Goal: Task Accomplishment & Management: Manage account settings

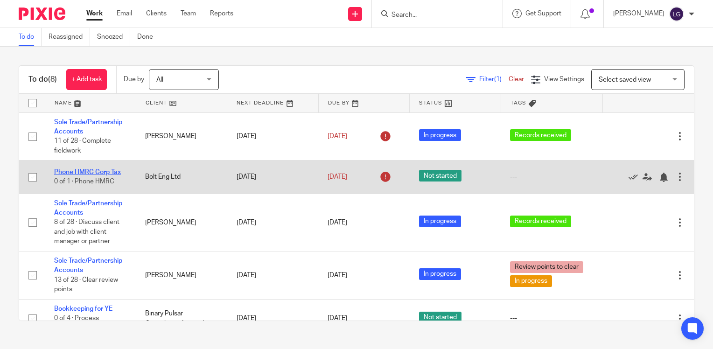
click at [115, 171] on link "Phone HMRC Corp Tax" at bounding box center [87, 172] width 67 height 7
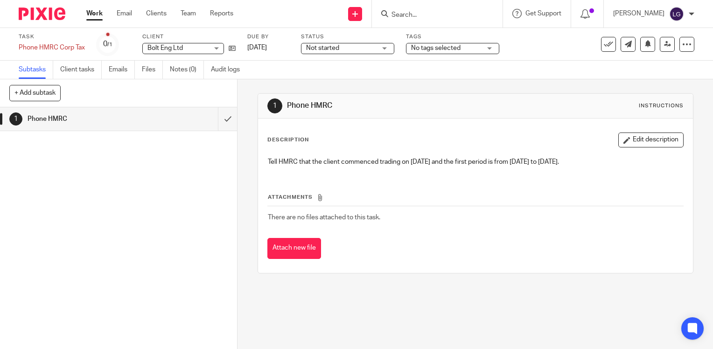
click at [121, 194] on div "1 Phone HMRC" at bounding box center [118, 228] width 237 height 242
click at [158, 11] on div "Work Email Clients Team Reports Work Email Clients Team Reports Settings" at bounding box center [162, 14] width 170 height 28
click at [157, 13] on link "Clients" at bounding box center [156, 13] width 21 height 9
click at [683, 18] on img at bounding box center [677, 14] width 15 height 15
click at [685, 17] on div "[PERSON_NAME]" at bounding box center [653, 14] width 81 height 15
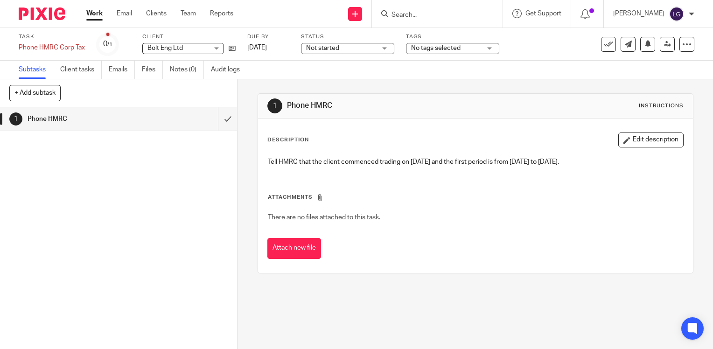
click at [91, 9] on link "Work" at bounding box center [94, 13] width 16 height 9
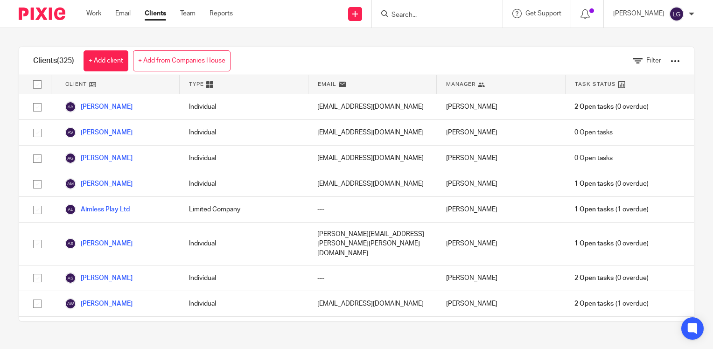
click at [76, 15] on div at bounding box center [38, 14] width 77 height 28
click at [91, 14] on link "Work" at bounding box center [93, 13] width 15 height 9
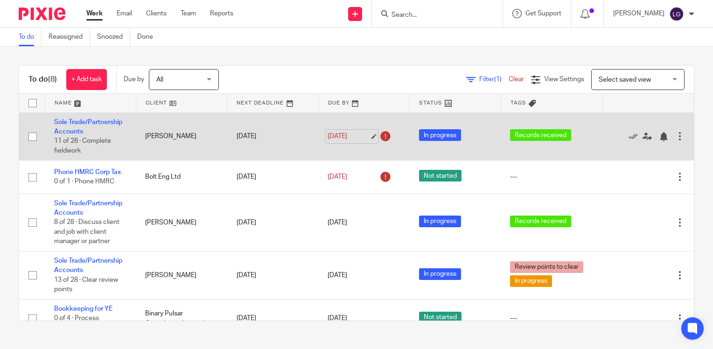
click at [359, 135] on link "1 Mar 2025" at bounding box center [349, 137] width 42 height 10
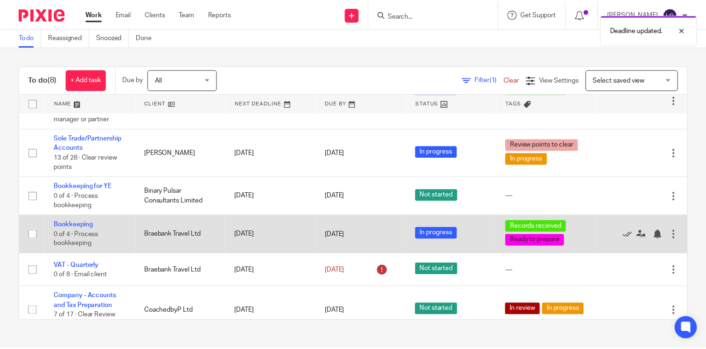
scroll to position [138, 0]
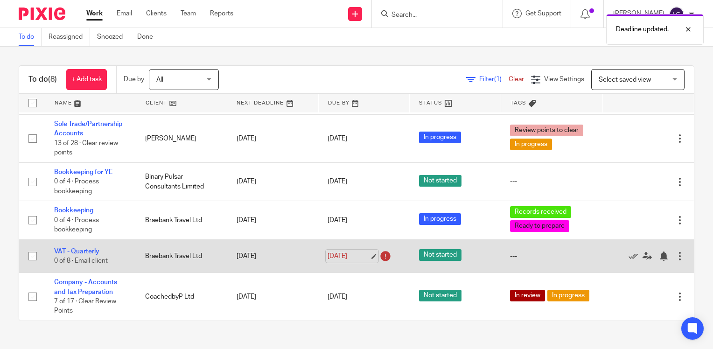
click at [354, 257] on link "[DATE]" at bounding box center [349, 257] width 42 height 10
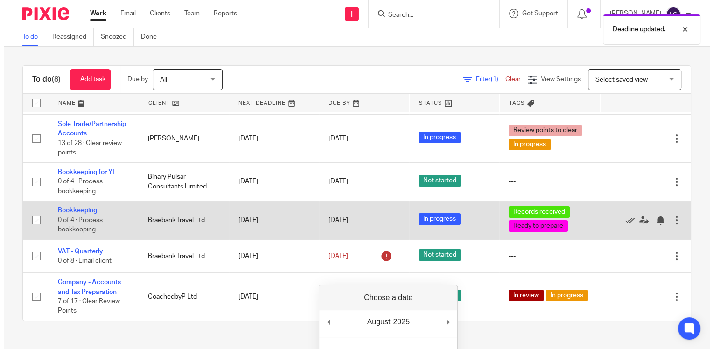
scroll to position [167, 0]
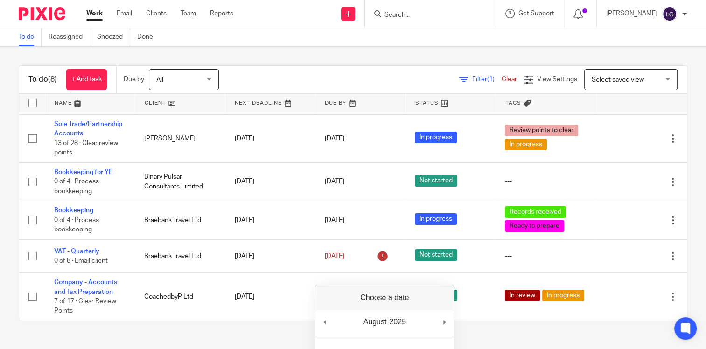
click at [7, 223] on div "To do (8) + Add task Due by All All Today Tomorrow This week Next week This mon…" at bounding box center [353, 193] width 706 height 293
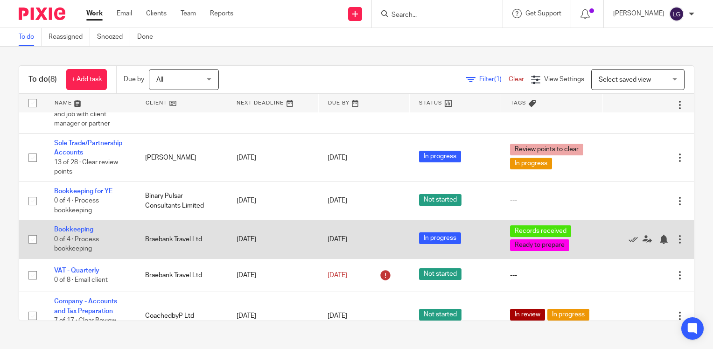
scroll to position [138, 0]
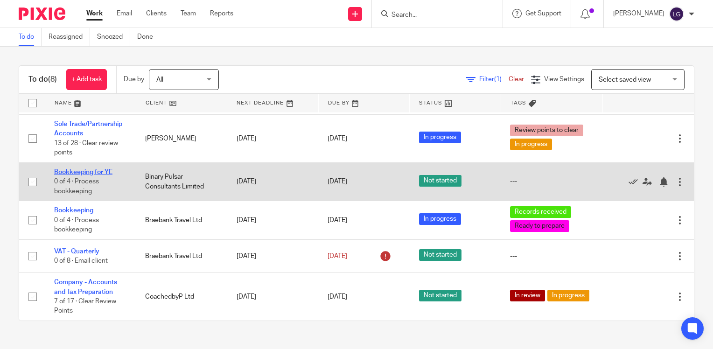
click at [92, 171] on link "Bookkeeping for YE" at bounding box center [83, 172] width 58 height 7
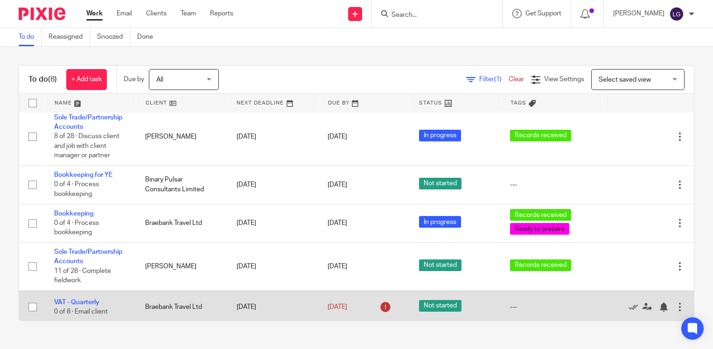
scroll to position [138, 0]
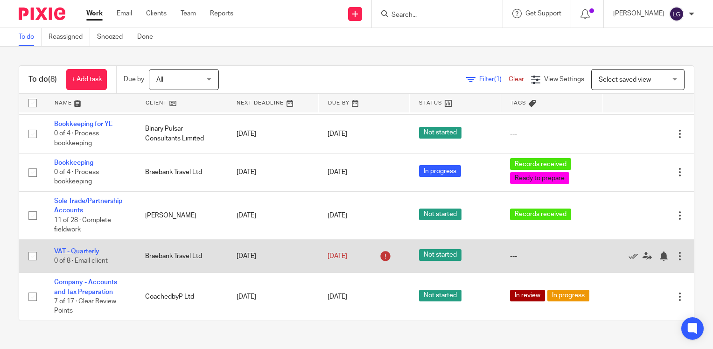
click at [94, 249] on link "VAT - Quarterly" at bounding box center [76, 251] width 45 height 7
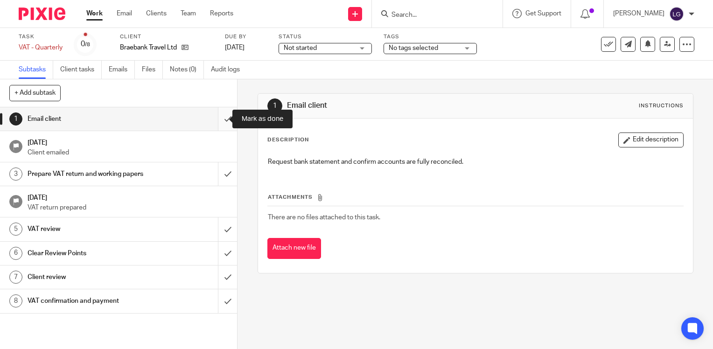
click at [221, 123] on input "submit" at bounding box center [118, 118] width 237 height 23
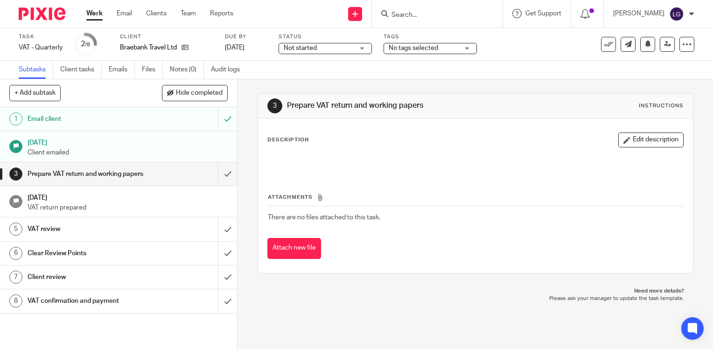
click at [96, 11] on link "Work" at bounding box center [94, 13] width 16 height 9
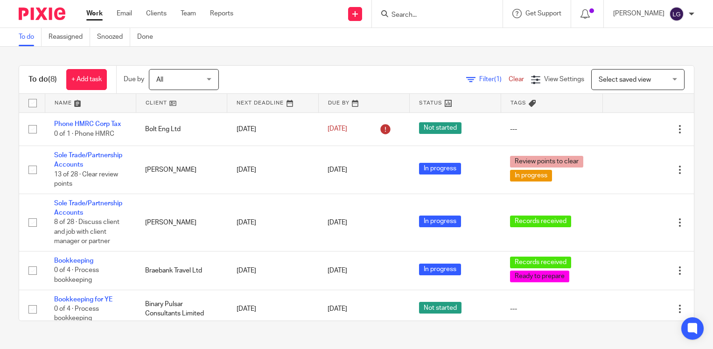
click at [596, 19] on div at bounding box center [587, 14] width 33 height 28
click at [590, 10] on icon at bounding box center [585, 13] width 9 height 9
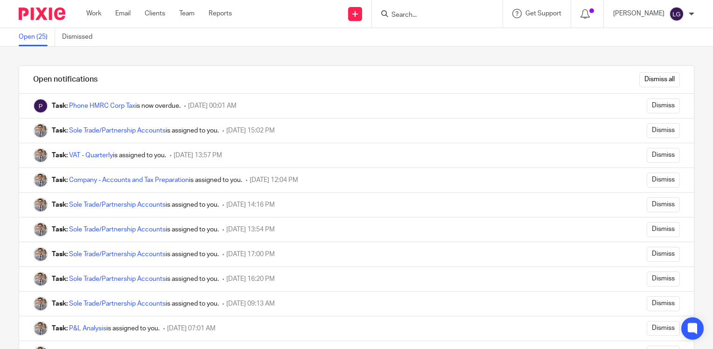
click at [61, 14] on img at bounding box center [42, 13] width 47 height 13
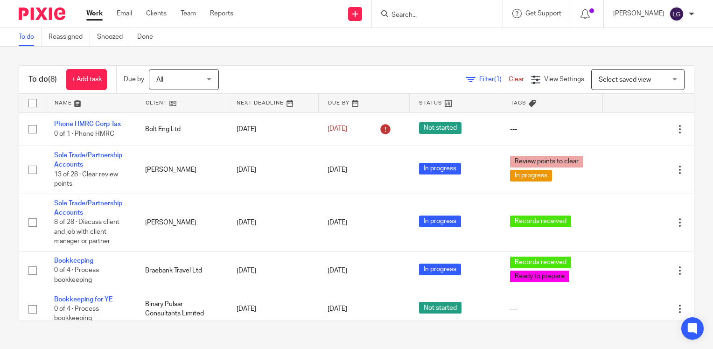
click at [94, 15] on link "Work" at bounding box center [94, 13] width 16 height 9
click at [679, 16] on img at bounding box center [677, 14] width 15 height 15
click at [664, 35] on span "My profile" at bounding box center [655, 37] width 29 height 7
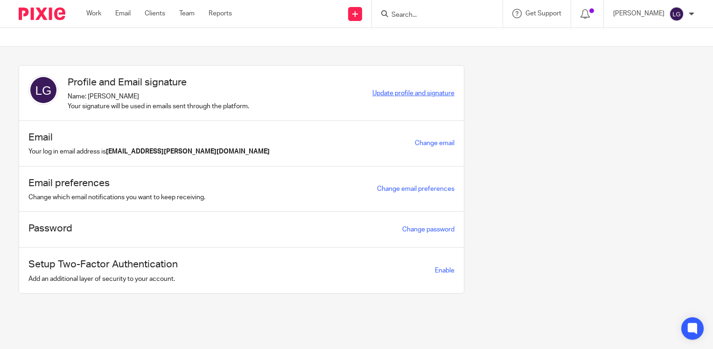
click at [420, 94] on span "Update profile and signature" at bounding box center [414, 93] width 82 height 7
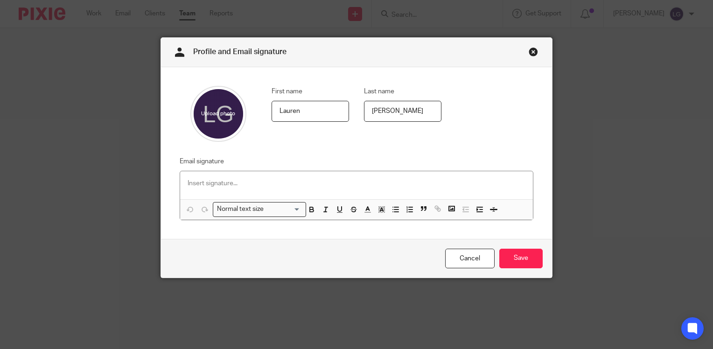
click at [205, 106] on input "file" at bounding box center [218, 114] width 56 height 56
type input "C:\fakepath\pic.png"
click at [181, 285] on div "Profile and Email signature First name Lauren Last name Grigg Email signature N…" at bounding box center [356, 174] width 713 height 349
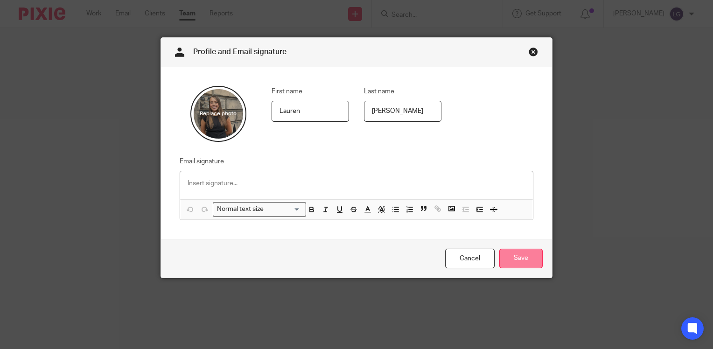
click at [535, 257] on input "Save" at bounding box center [521, 259] width 43 height 20
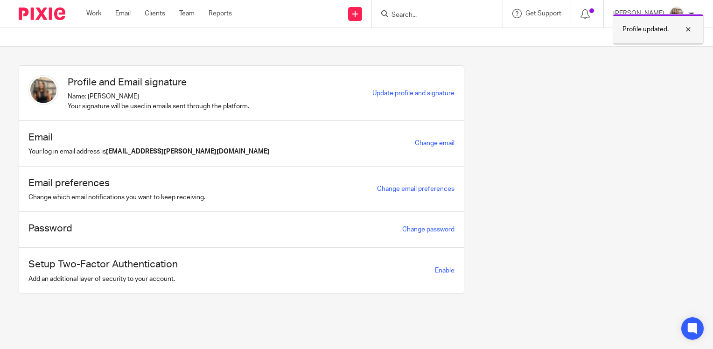
click at [687, 31] on div at bounding box center [681, 29] width 25 height 11
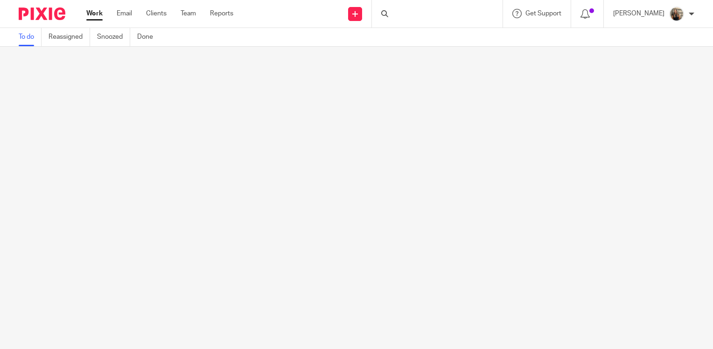
click at [692, 12] on div at bounding box center [692, 14] width 6 height 6
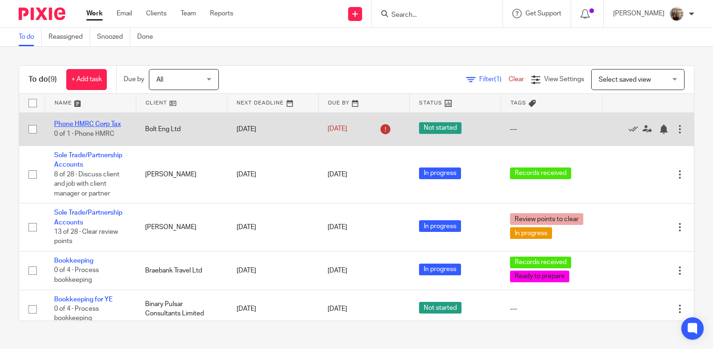
click at [93, 120] on td "Phone HMRC Corp Tax 0 of 1 · Phone HMRC" at bounding box center [90, 129] width 91 height 33
click at [92, 123] on link "Phone HMRC Corp Tax" at bounding box center [87, 124] width 67 height 7
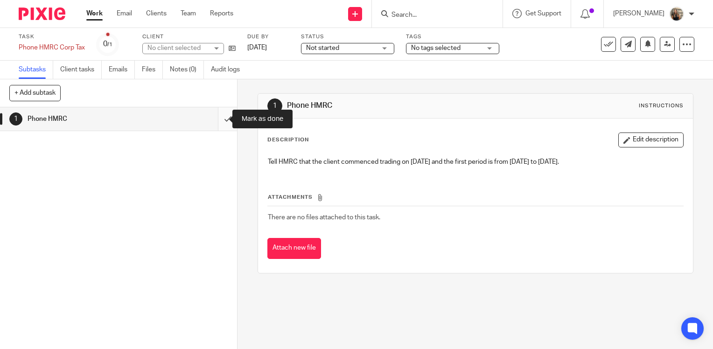
click at [223, 120] on input "submit" at bounding box center [118, 118] width 237 height 23
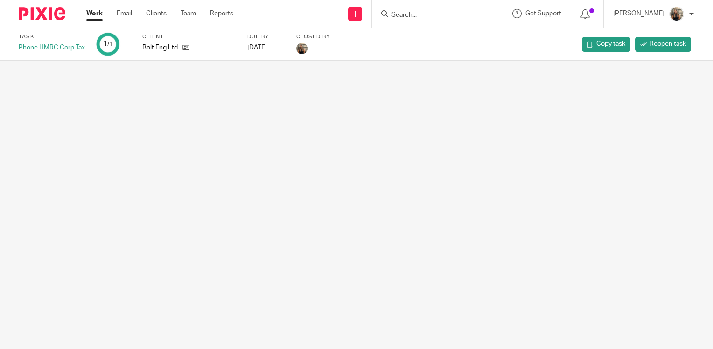
click at [97, 13] on link "Work" at bounding box center [94, 13] width 16 height 9
click at [94, 14] on link "Work" at bounding box center [94, 13] width 16 height 9
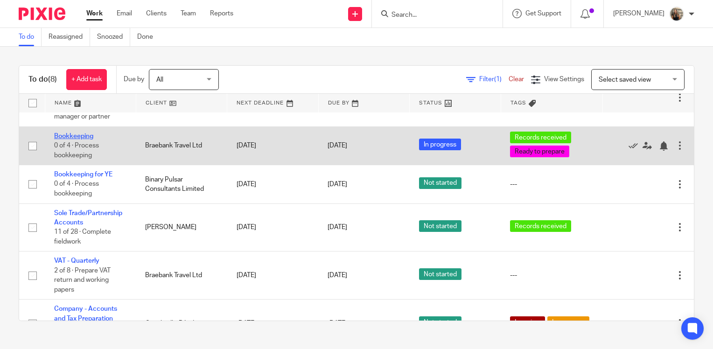
scroll to position [140, 0]
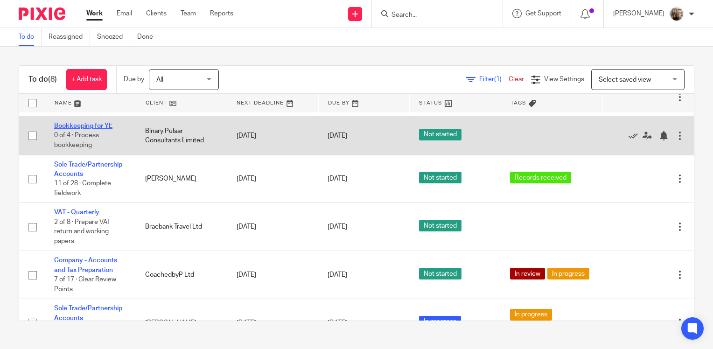
click at [91, 127] on link "Bookkeeping for YE" at bounding box center [83, 126] width 58 height 7
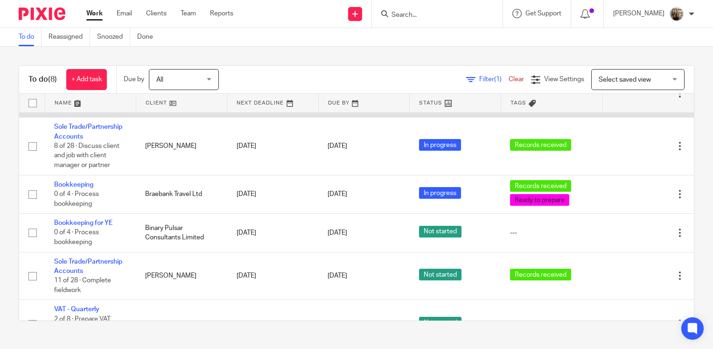
scroll to position [93, 0]
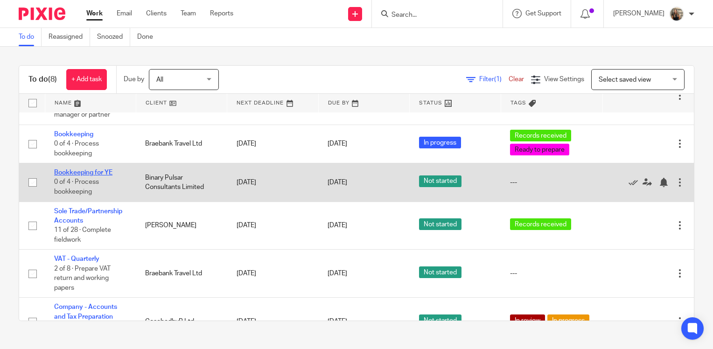
click at [98, 174] on link "Bookkeeping for YE" at bounding box center [83, 172] width 58 height 7
click at [629, 184] on icon at bounding box center [633, 182] width 9 height 9
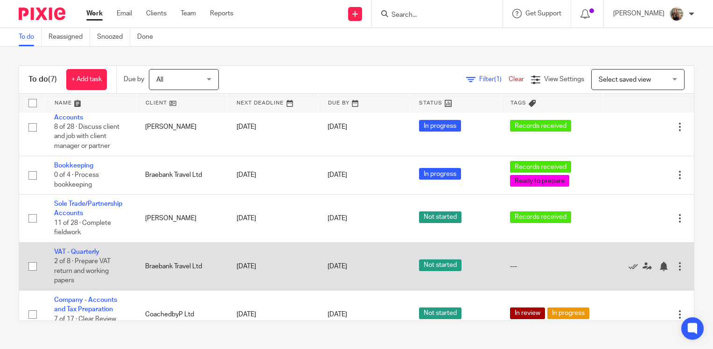
scroll to position [47, 0]
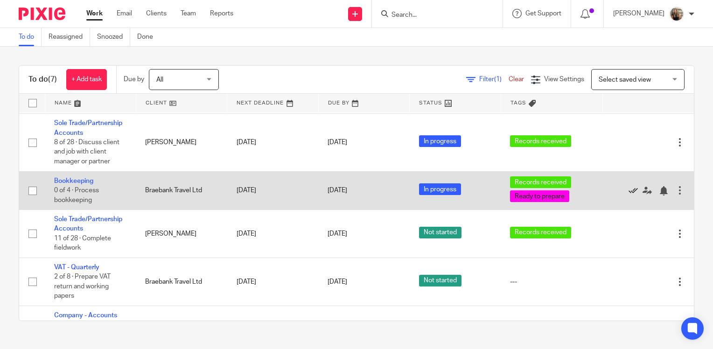
click at [629, 191] on icon at bounding box center [633, 190] width 9 height 9
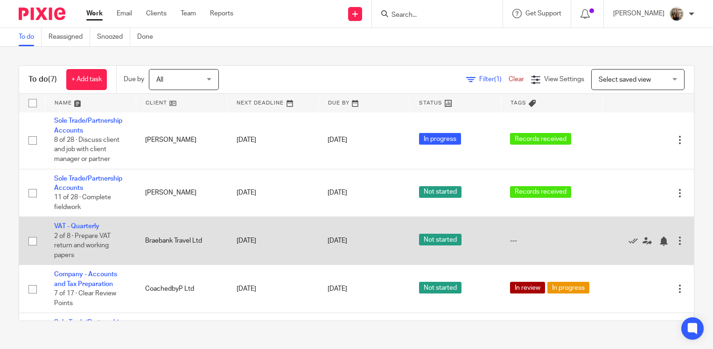
scroll to position [0, 0]
